Goal: Information Seeking & Learning: Learn about a topic

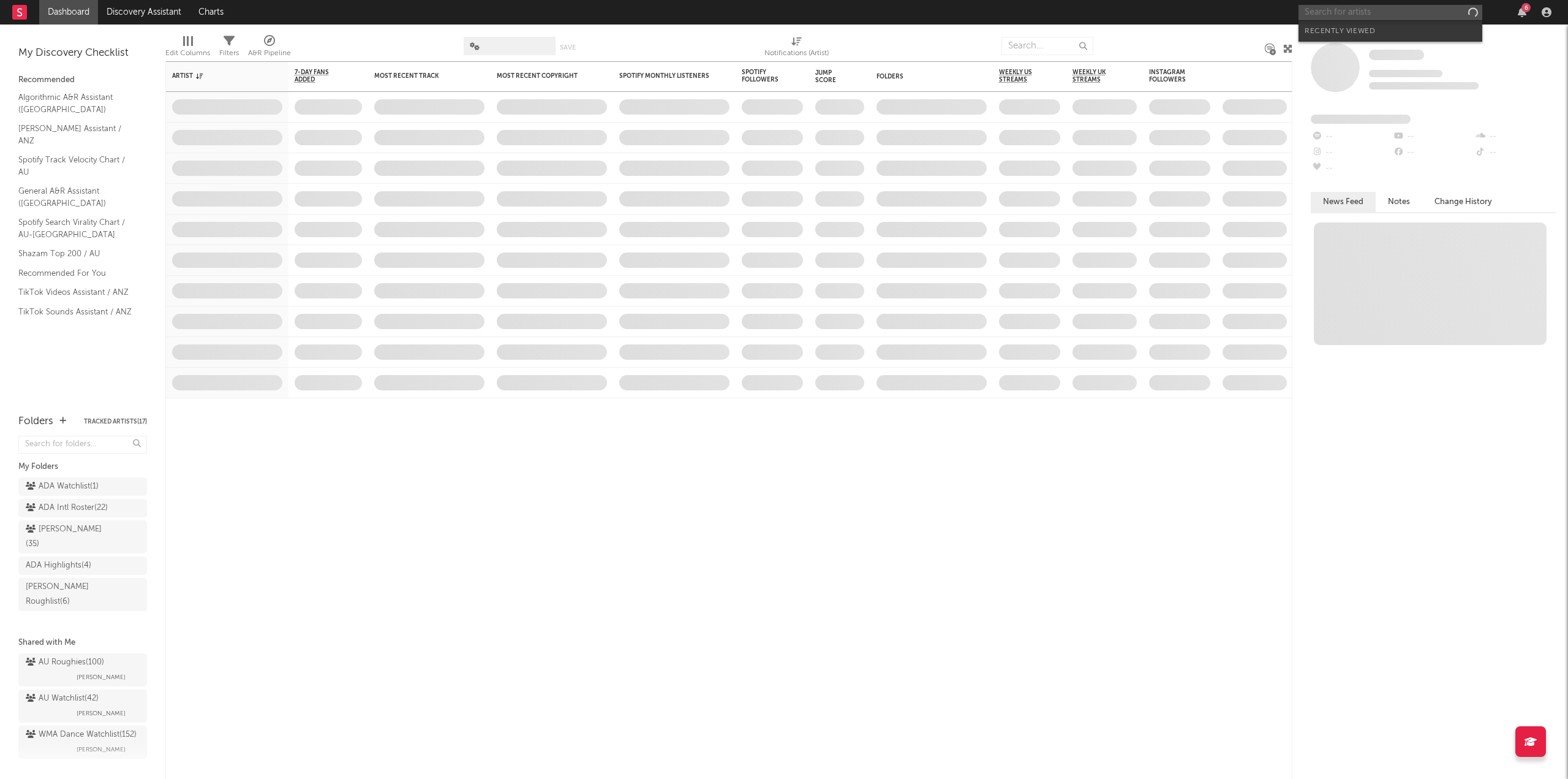
click at [1376, 19] on input "text" at bounding box center [1390, 13] width 184 height 16
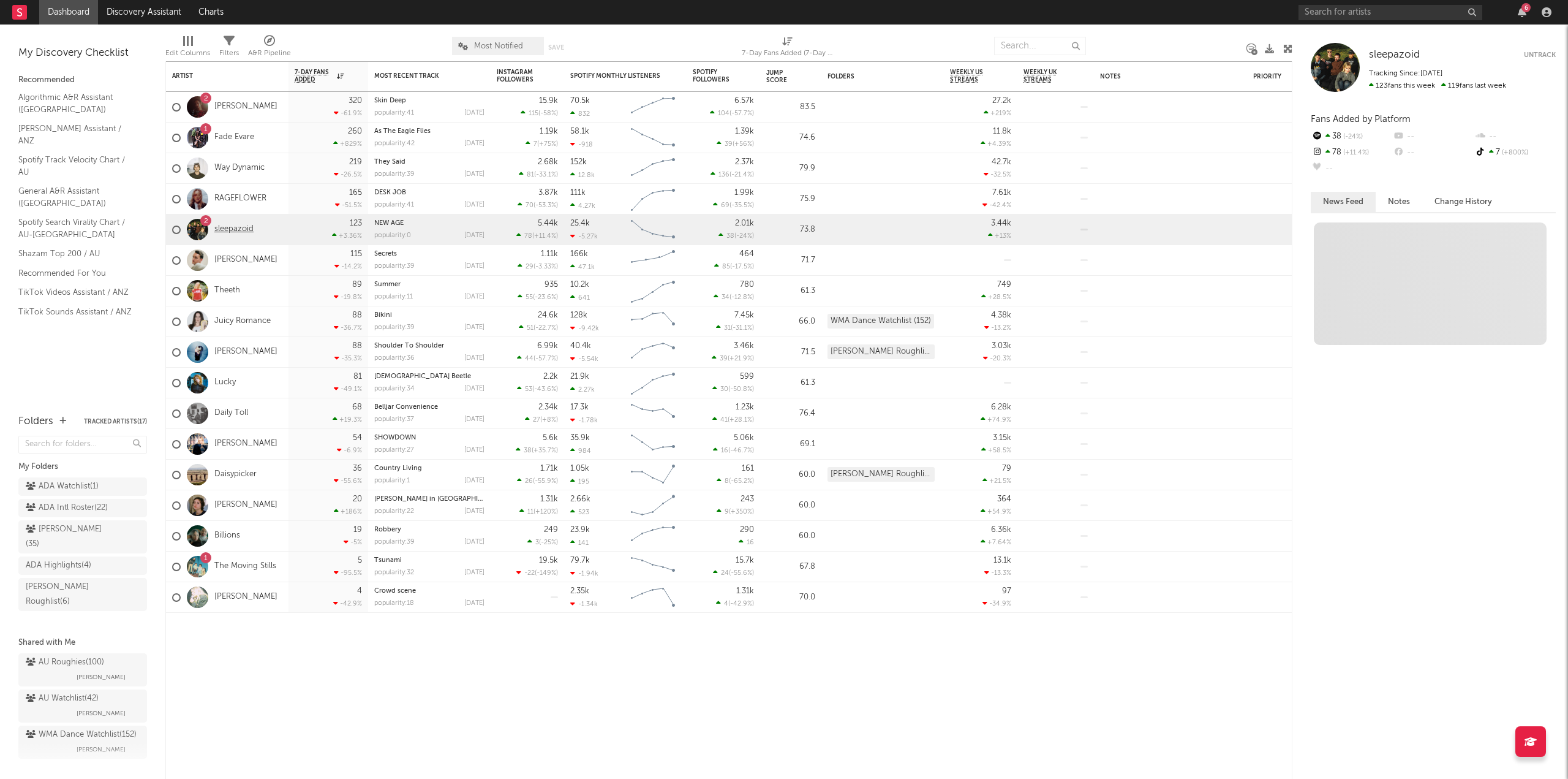
click at [240, 225] on link "sleepazoid" at bounding box center [234, 229] width 39 height 11
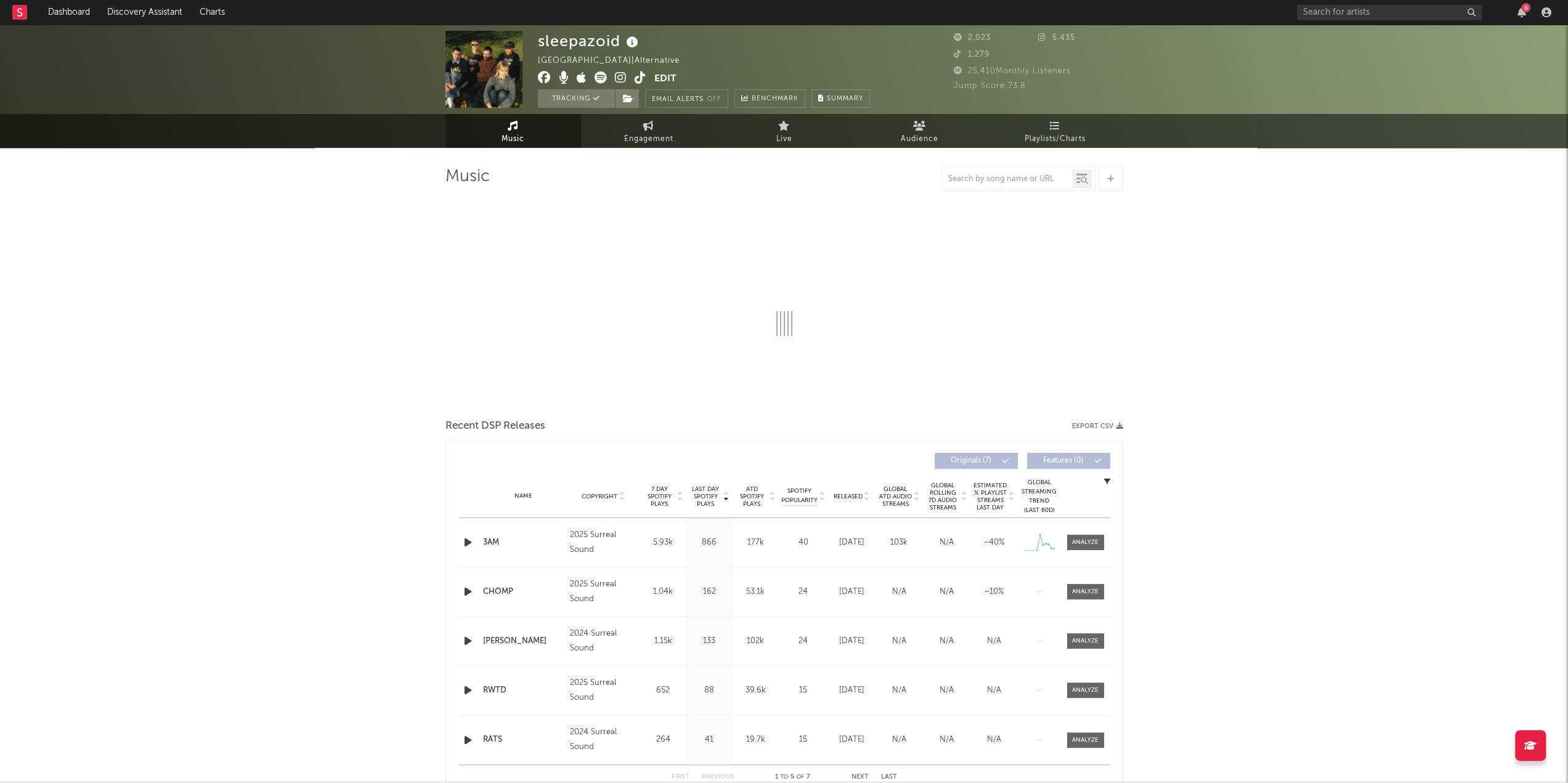
select select "1w"
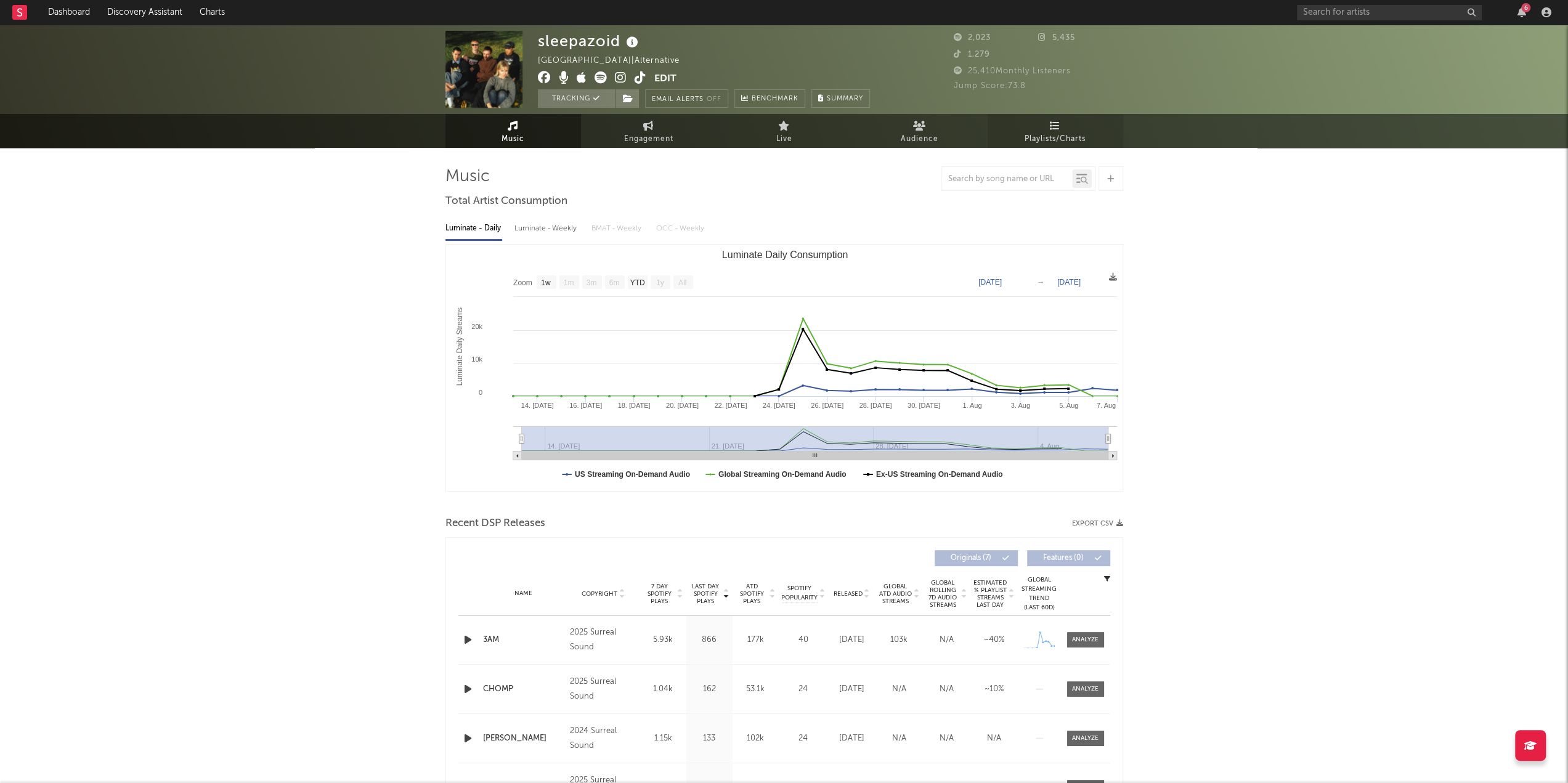
click at [1039, 130] on link "Playlists/Charts" at bounding box center [1055, 130] width 135 height 34
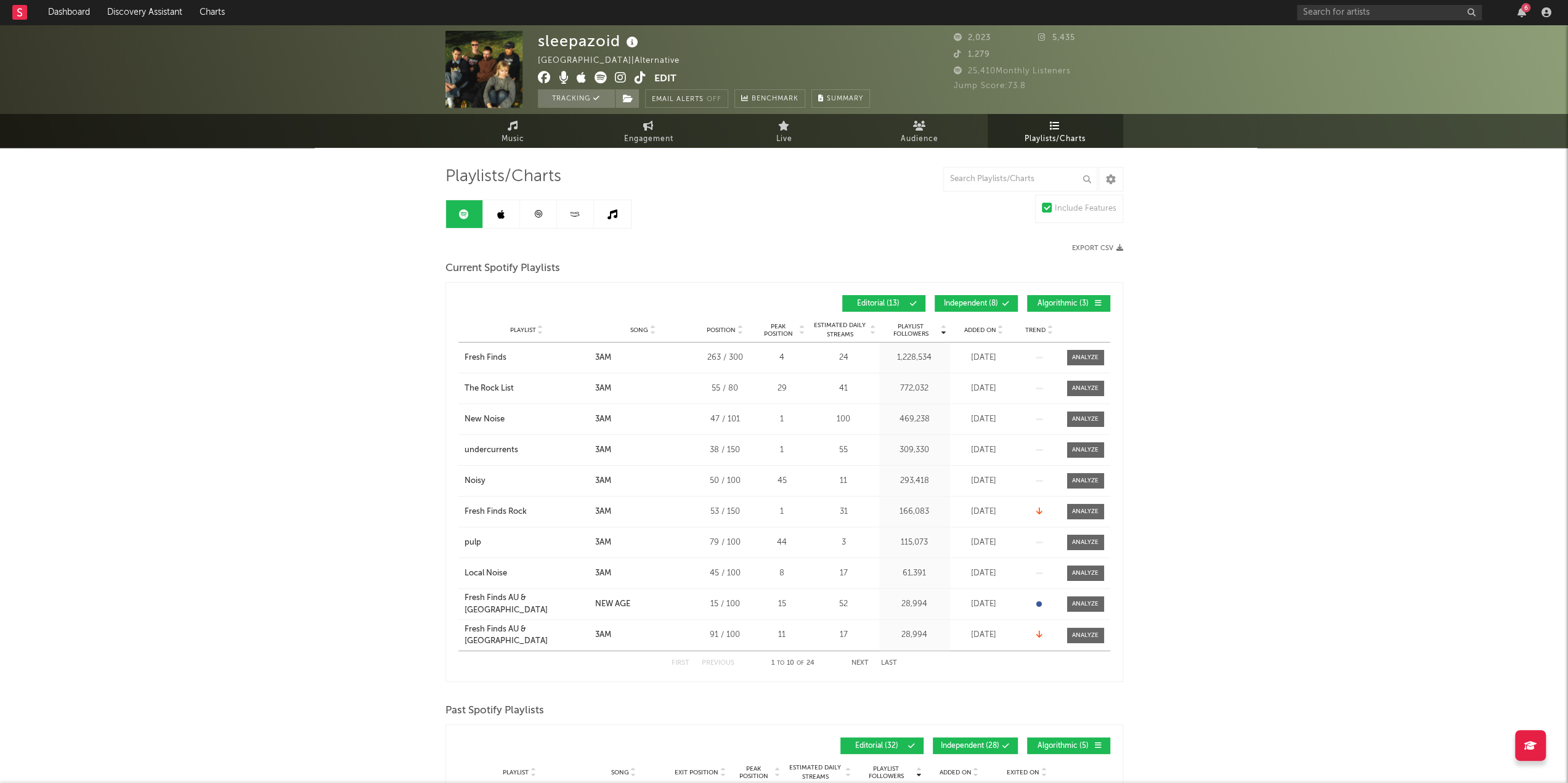
click at [649, 325] on icon at bounding box center [652, 327] width 6 height 5
click at [860, 660] on button "Next" at bounding box center [860, 663] width 18 height 7
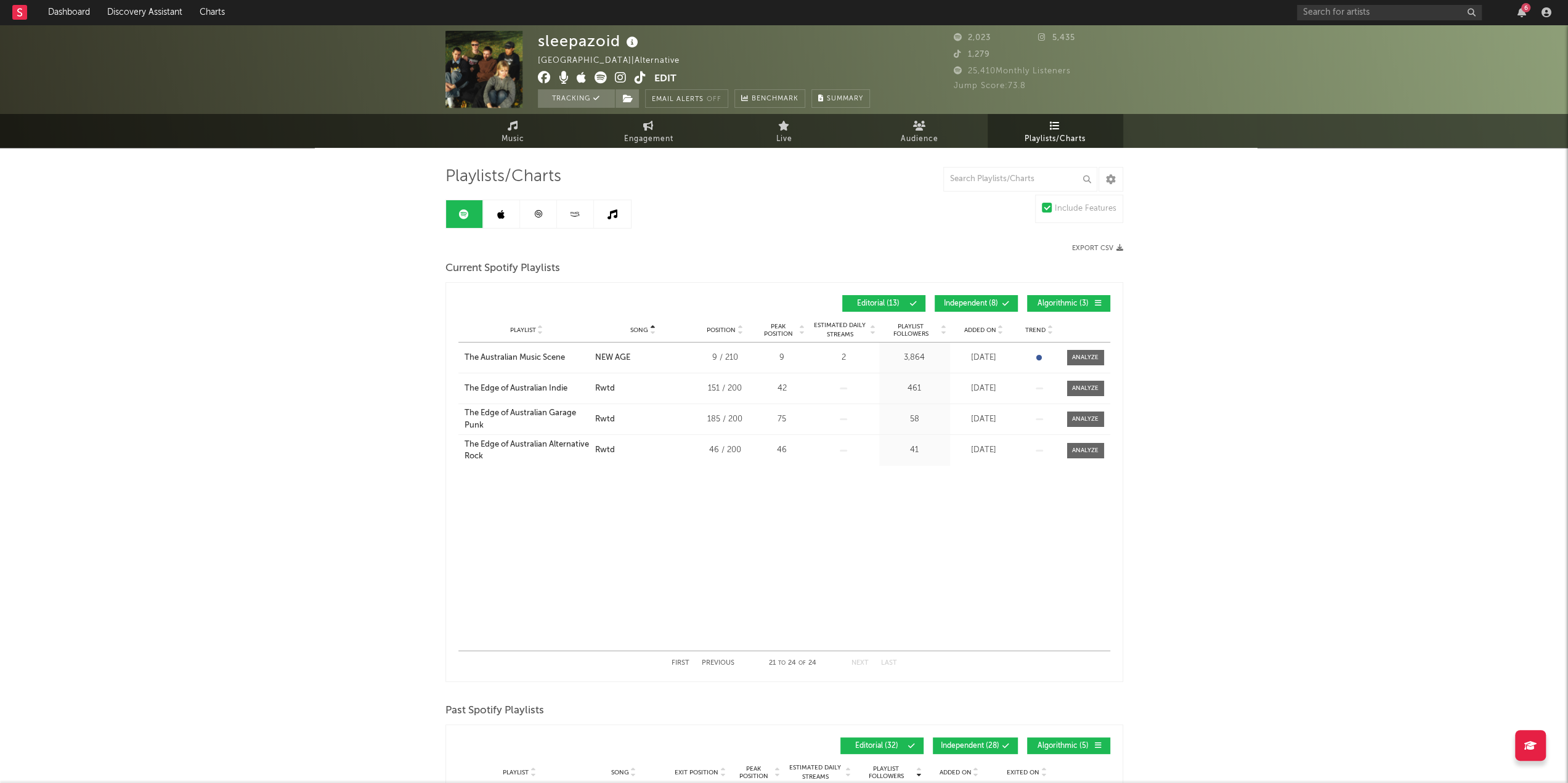
click at [720, 662] on button "Previous" at bounding box center [717, 663] width 32 height 7
